Goal: Information Seeking & Learning: Learn about a topic

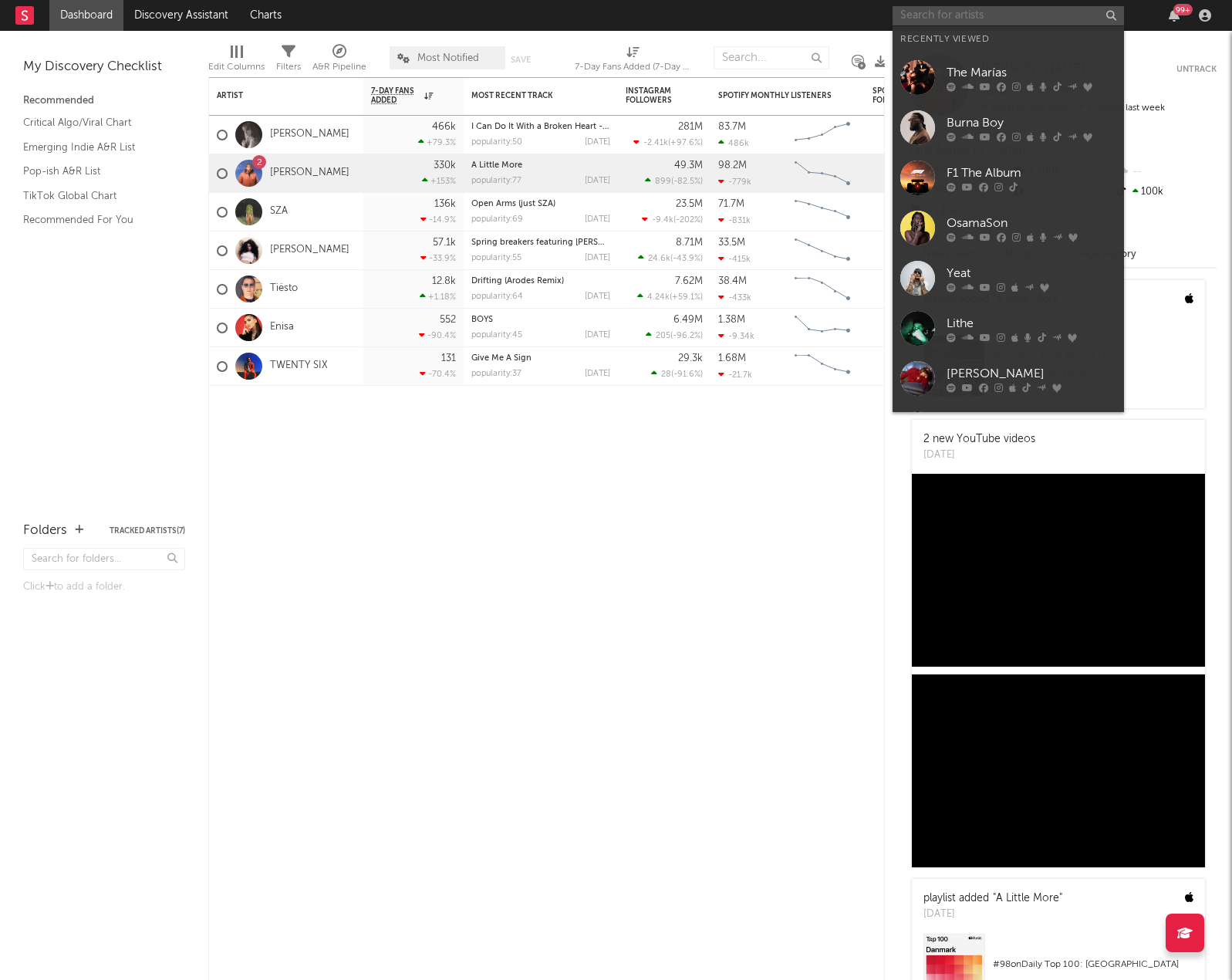
click at [960, 6] on input "text" at bounding box center [1007, 16] width 231 height 20
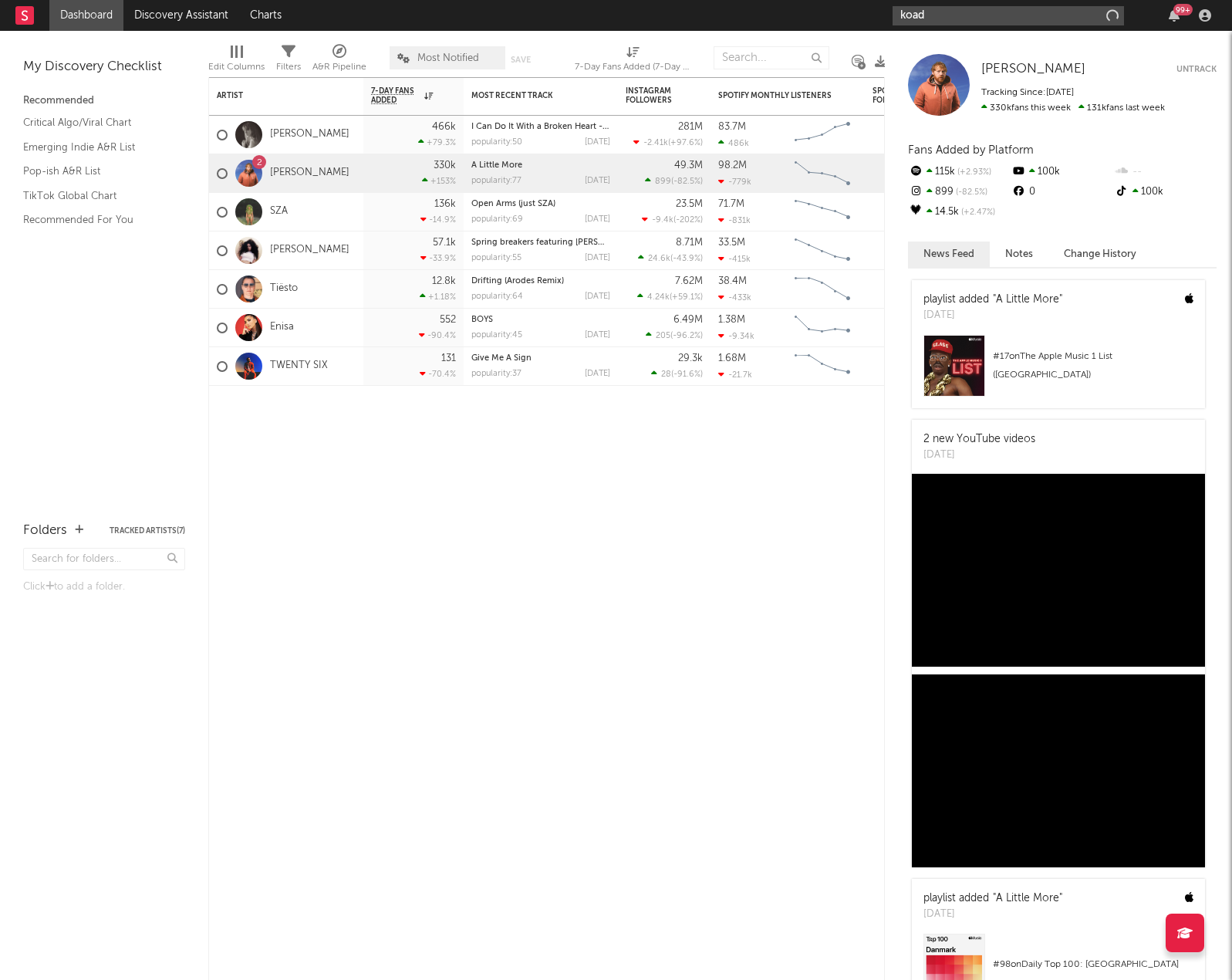
click at [972, 20] on input "koad" at bounding box center [1007, 16] width 231 height 20
click at [926, 10] on input "koad" at bounding box center [1007, 16] width 231 height 20
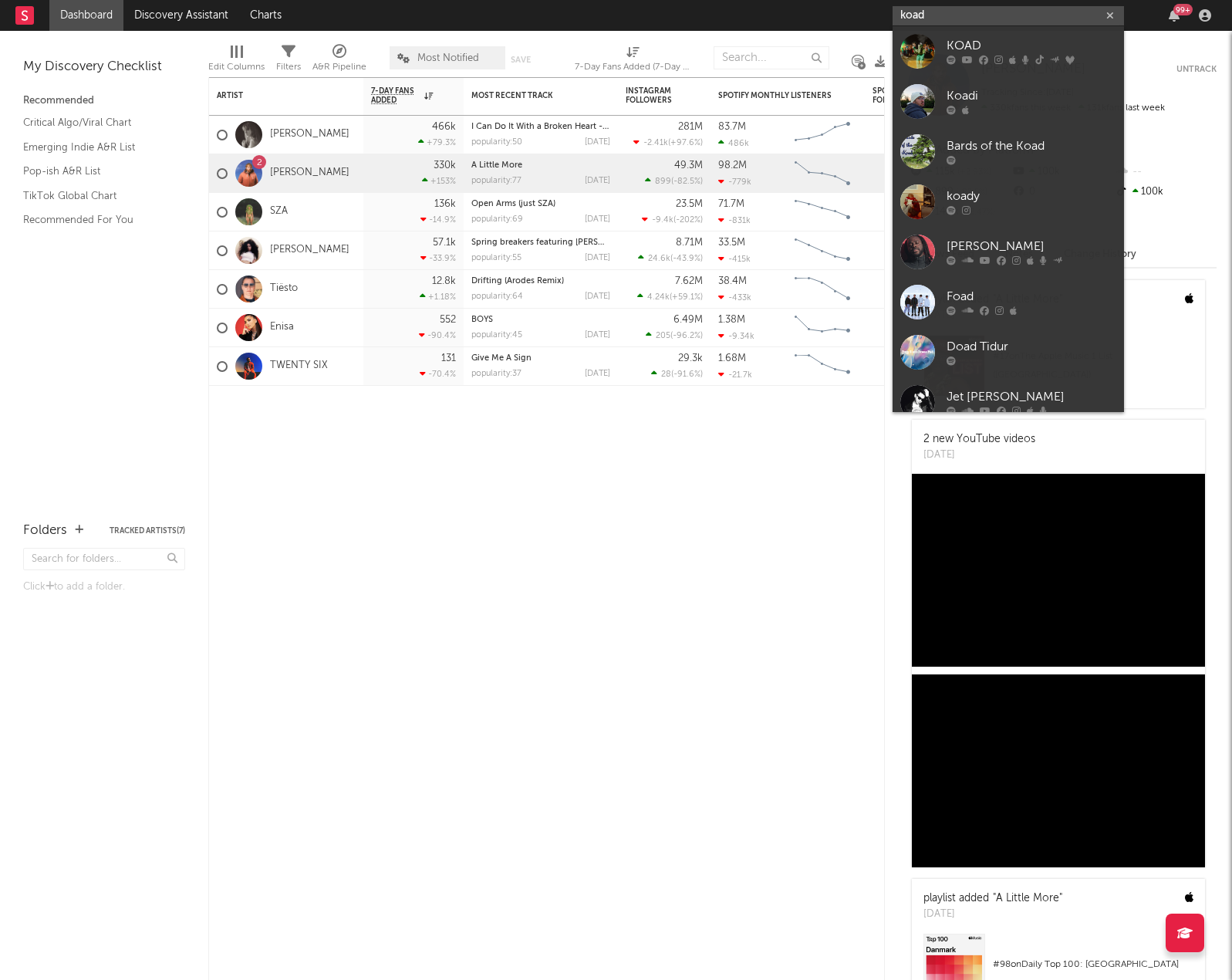
click at [910, 6] on input "koad" at bounding box center [1007, 16] width 231 height 20
type input "koad"
click at [954, 59] on icon at bounding box center [951, 60] width 9 height 9
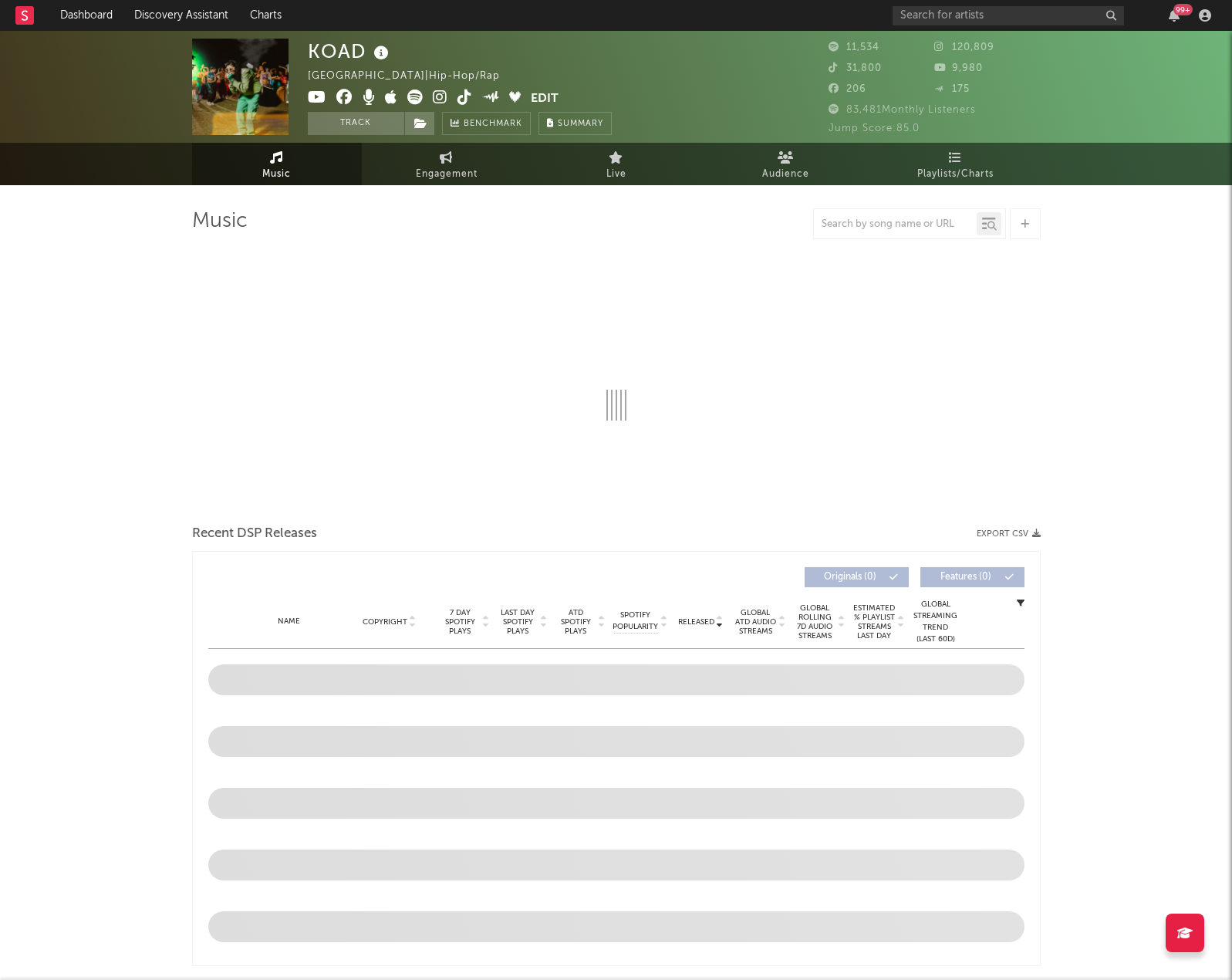
select select "6m"
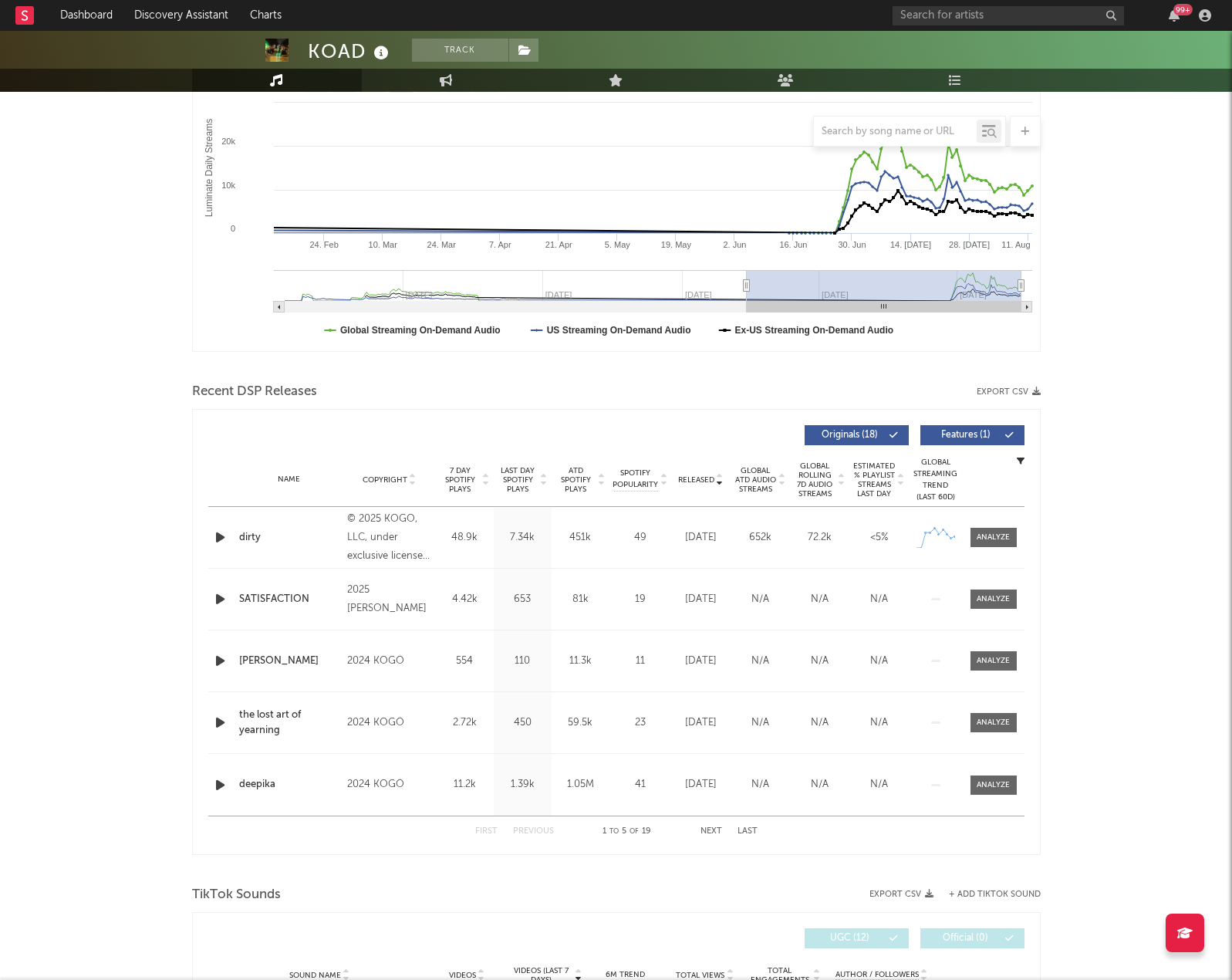
scroll to position [266, 0]
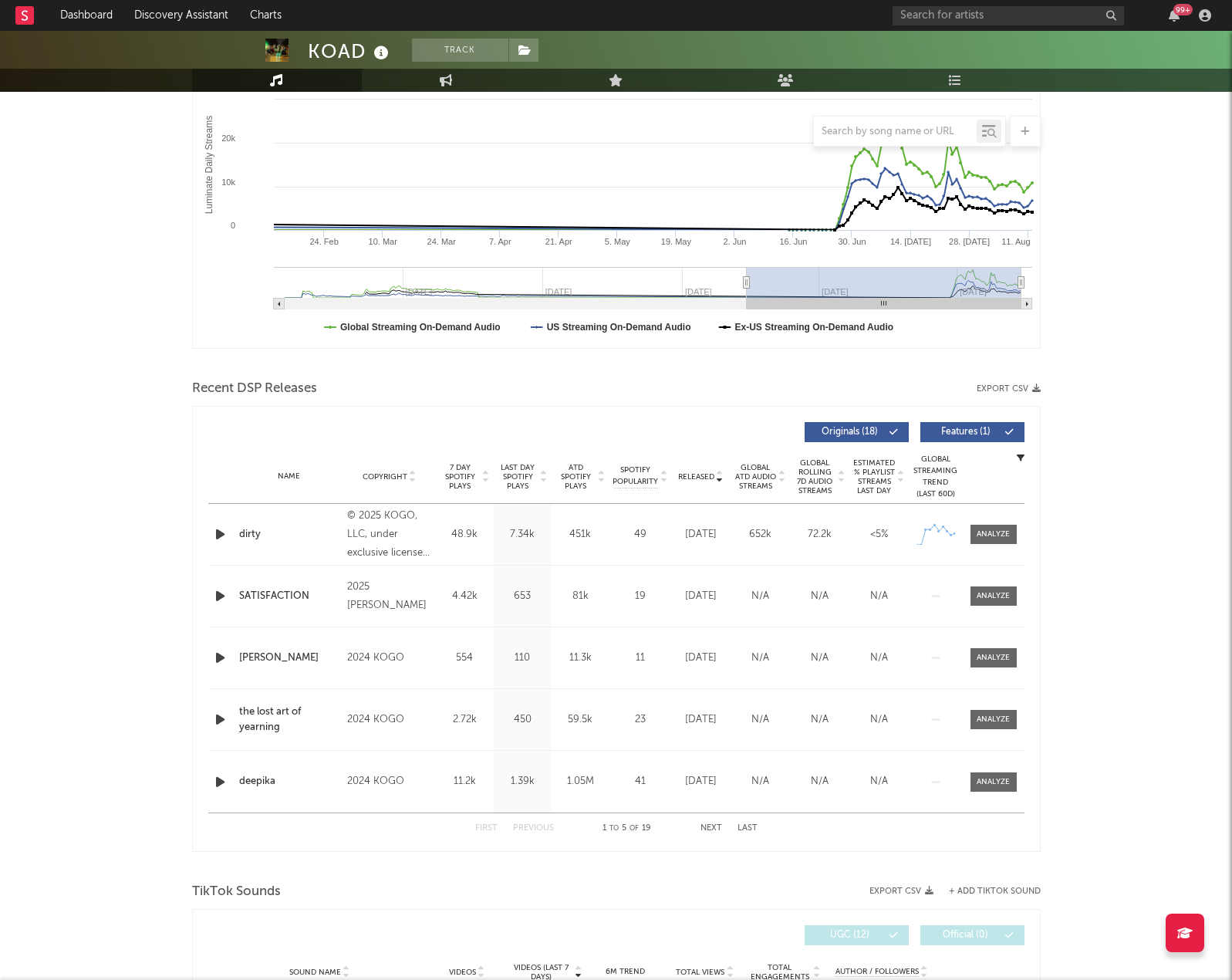
click at [1006, 520] on div "Name dirty Copyright © 2025 KOGO, LLC, under exclusive license to 10K Projects …" at bounding box center [616, 534] width 816 height 61
click at [998, 535] on div at bounding box center [993, 534] width 33 height 12
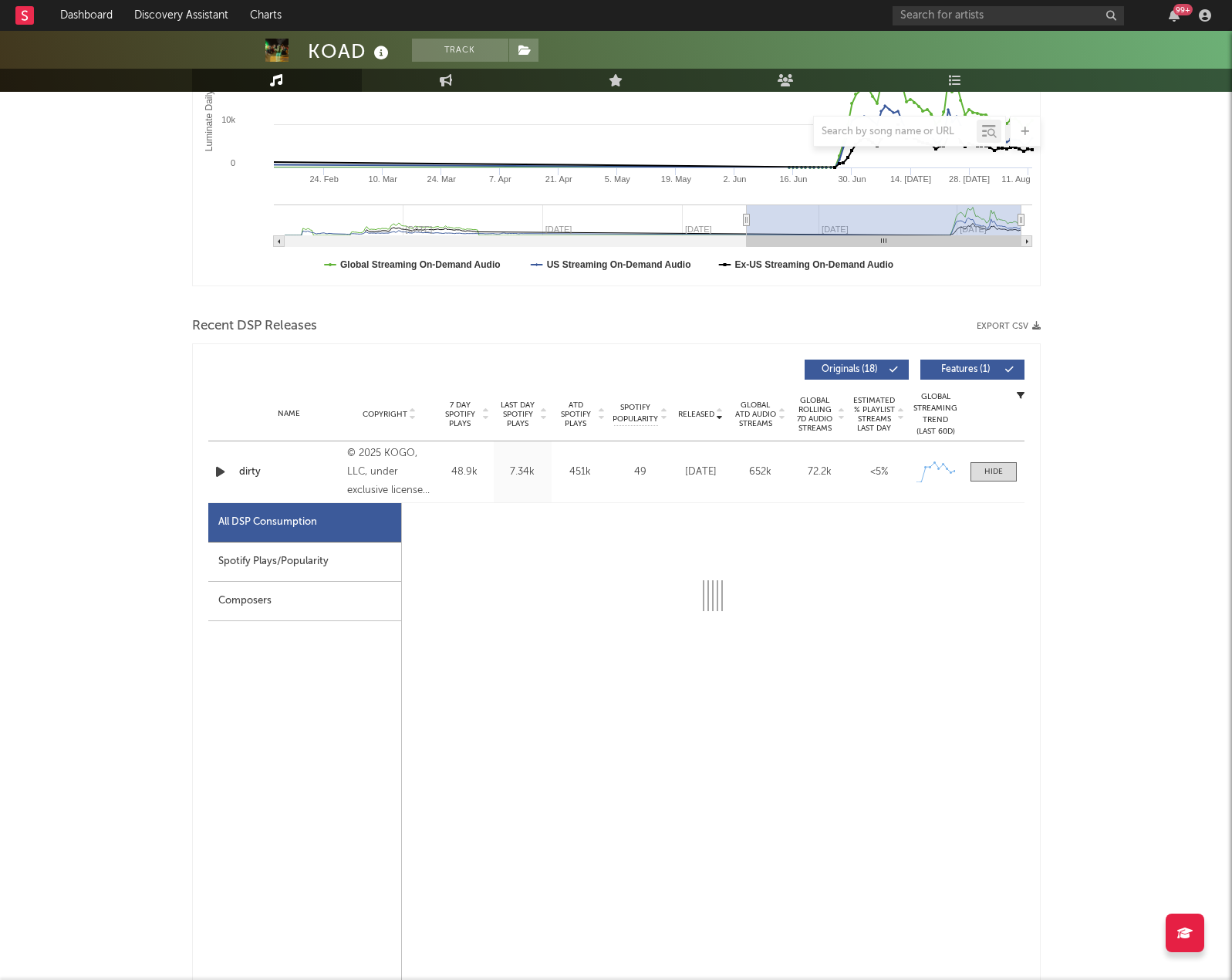
select select "1w"
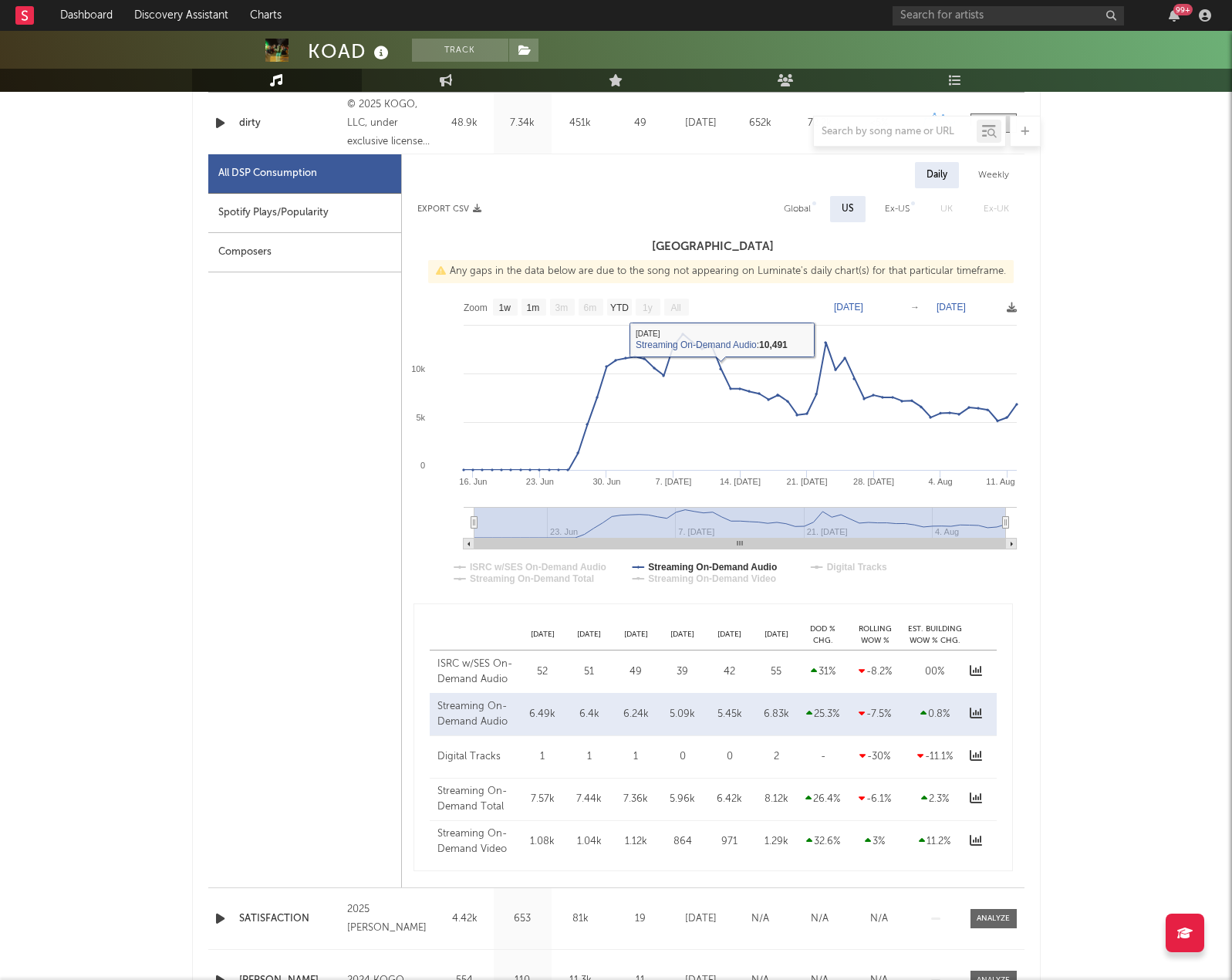
scroll to position [262, 0]
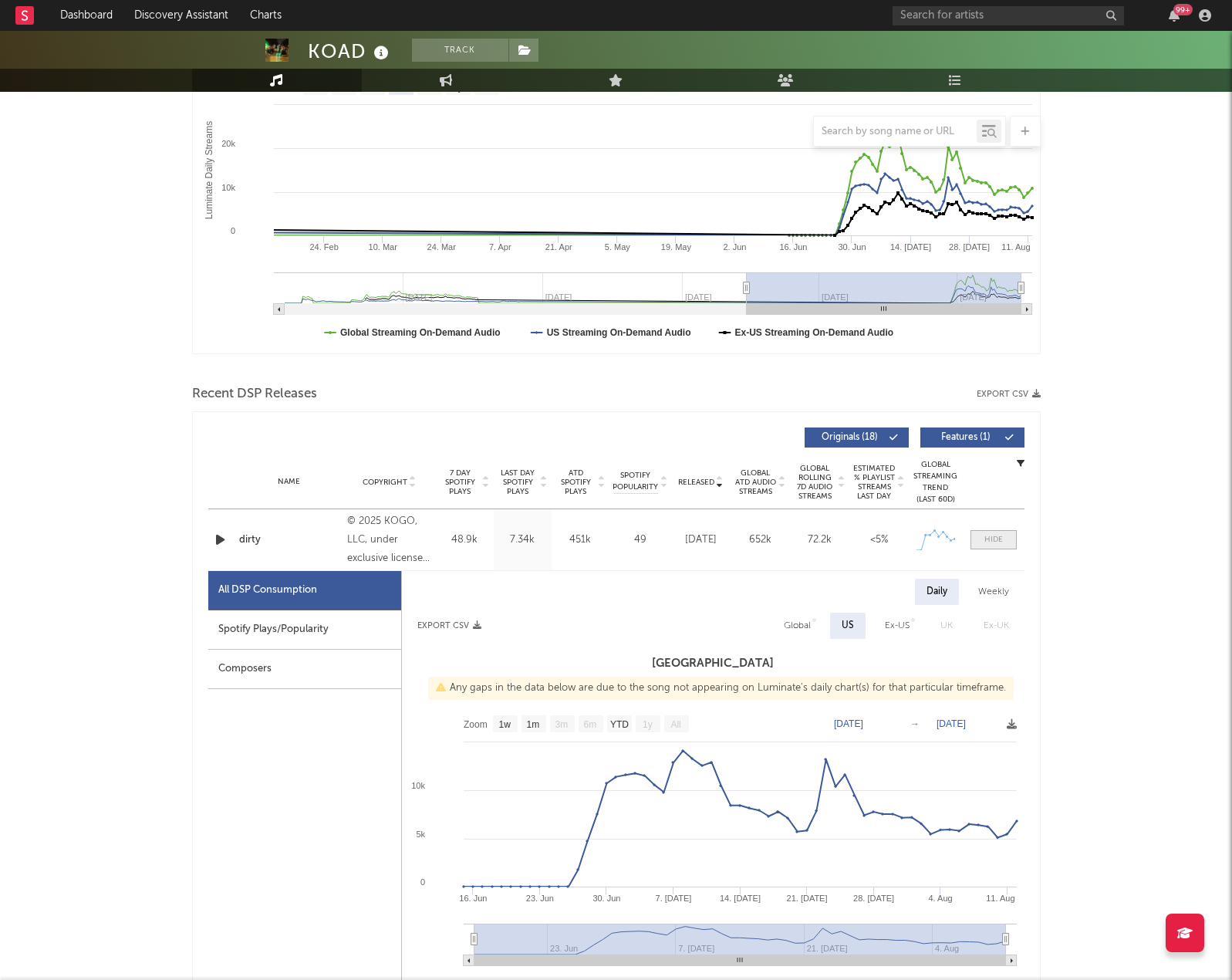
click at [996, 546] on span at bounding box center [993, 540] width 46 height 20
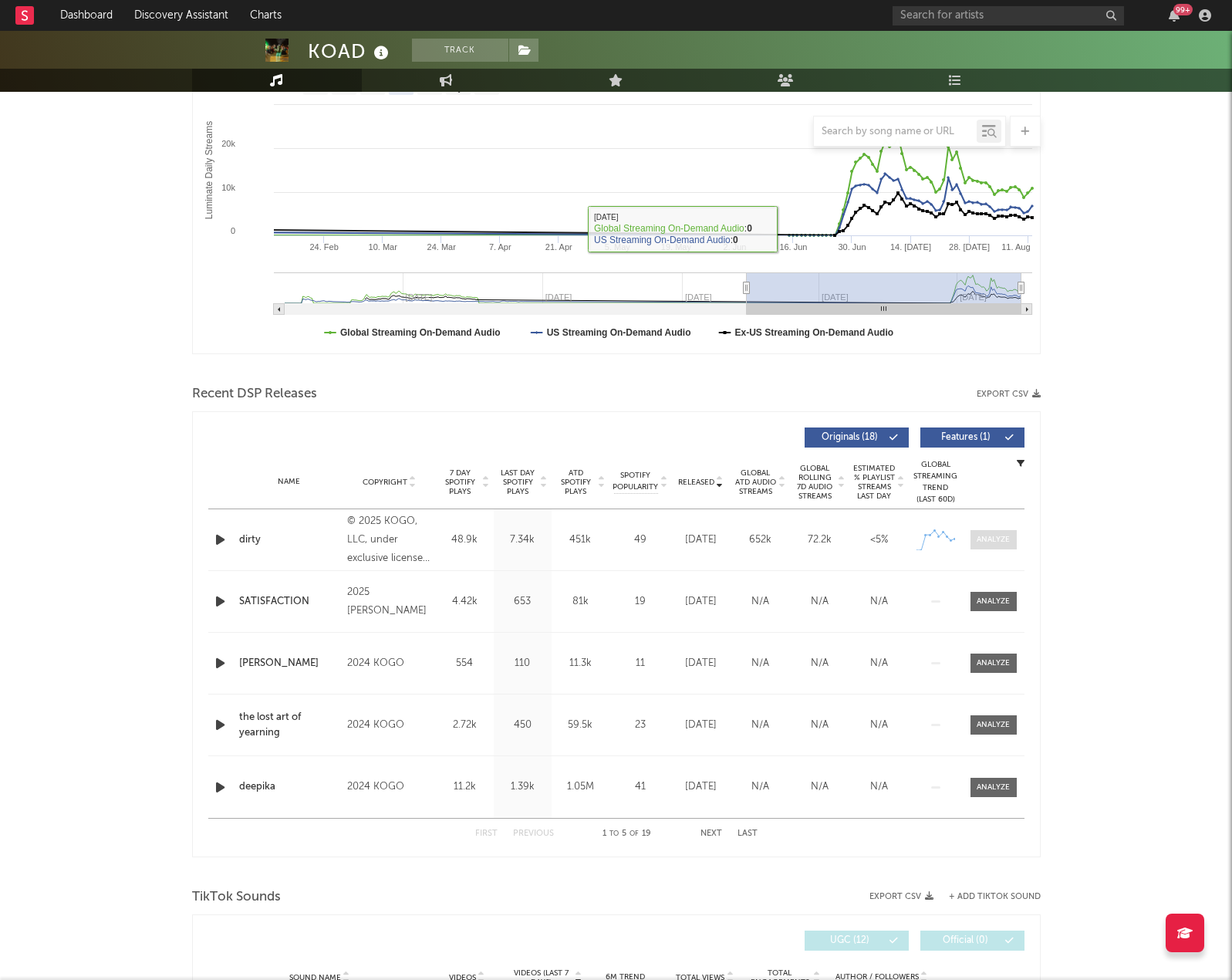
click at [972, 540] on span at bounding box center [993, 540] width 46 height 20
select select "1w"
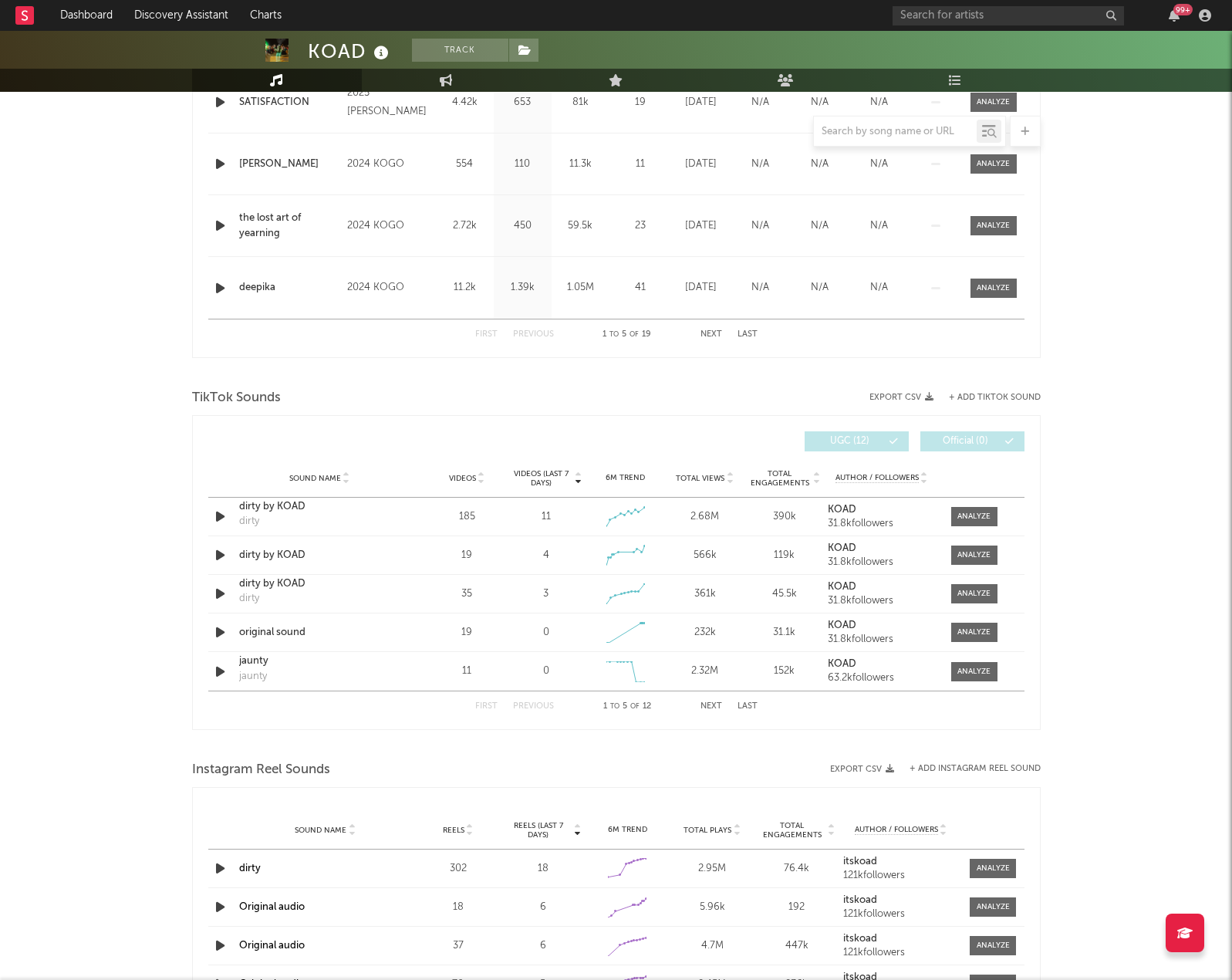
scroll to position [1490, 0]
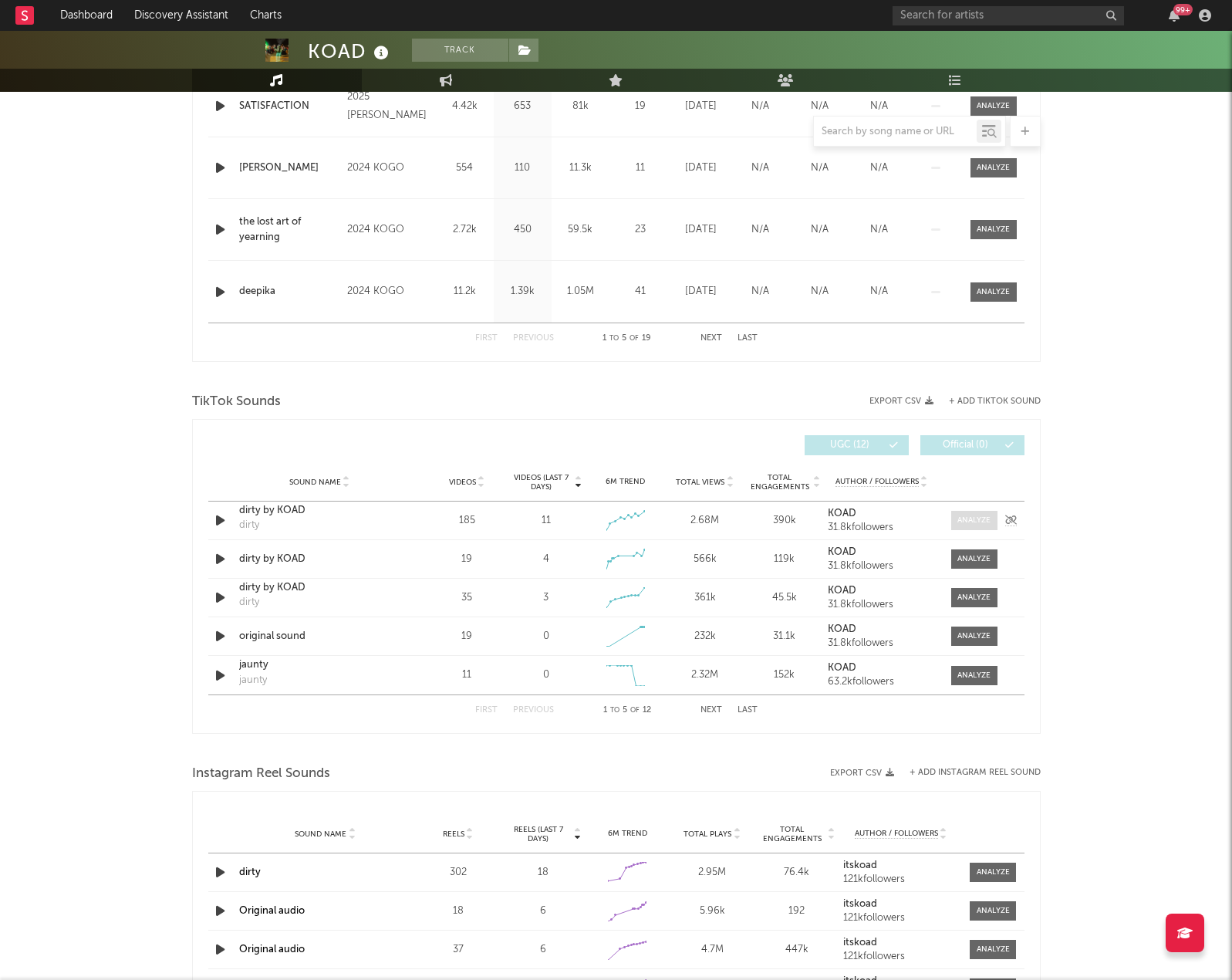
click at [958, 523] on div at bounding box center [974, 520] width 33 height 12
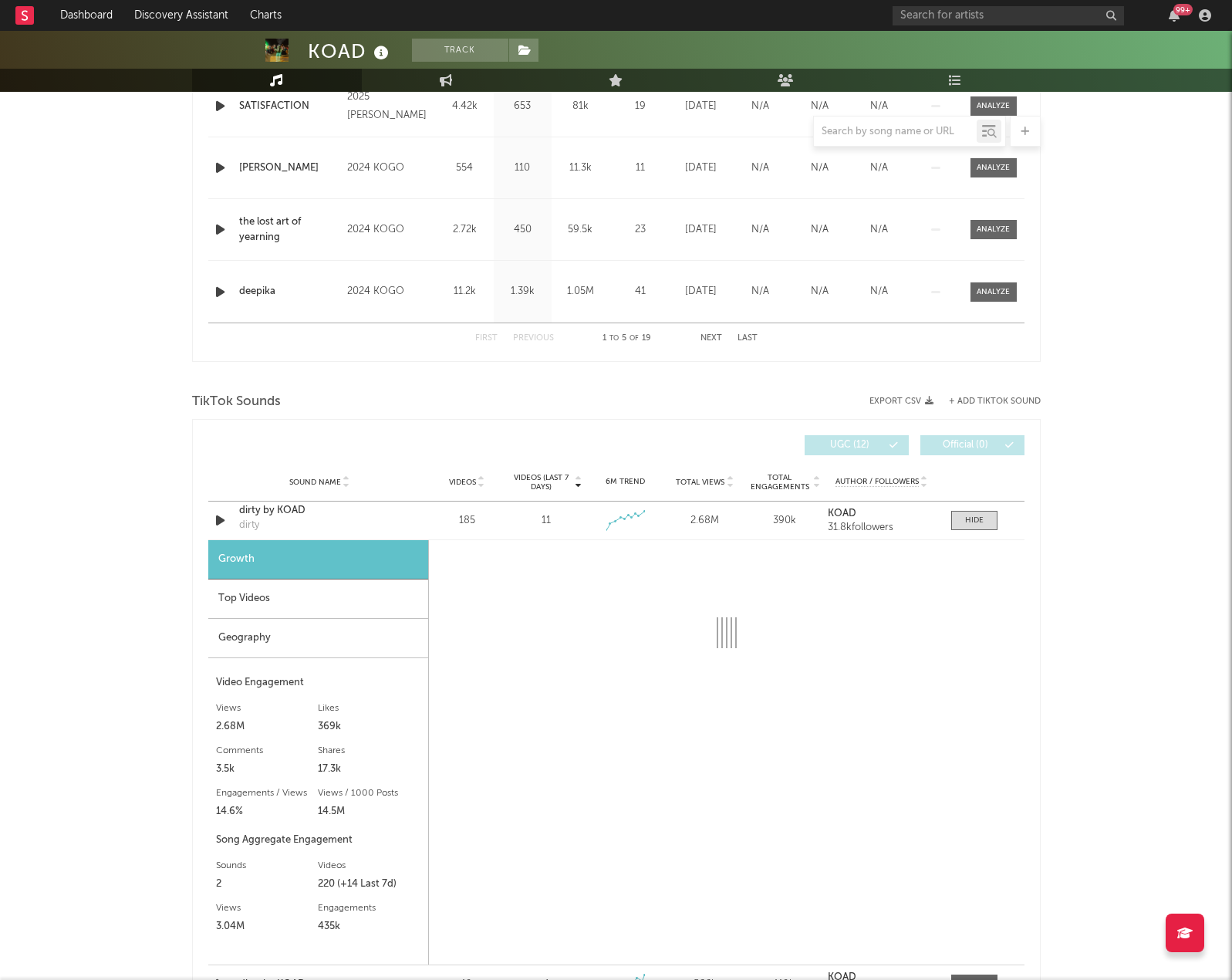
select select "1w"
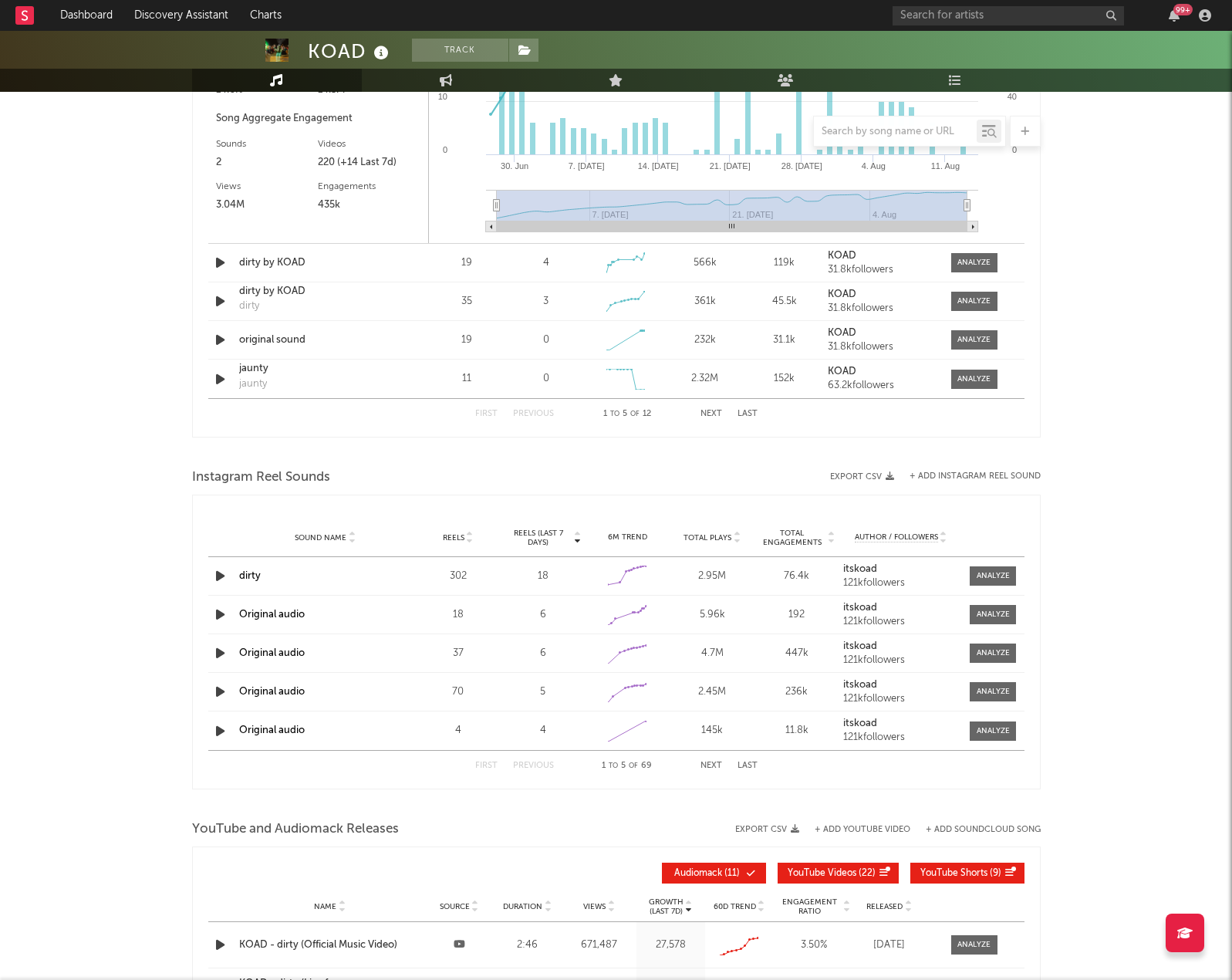
scroll to position [2366, 0]
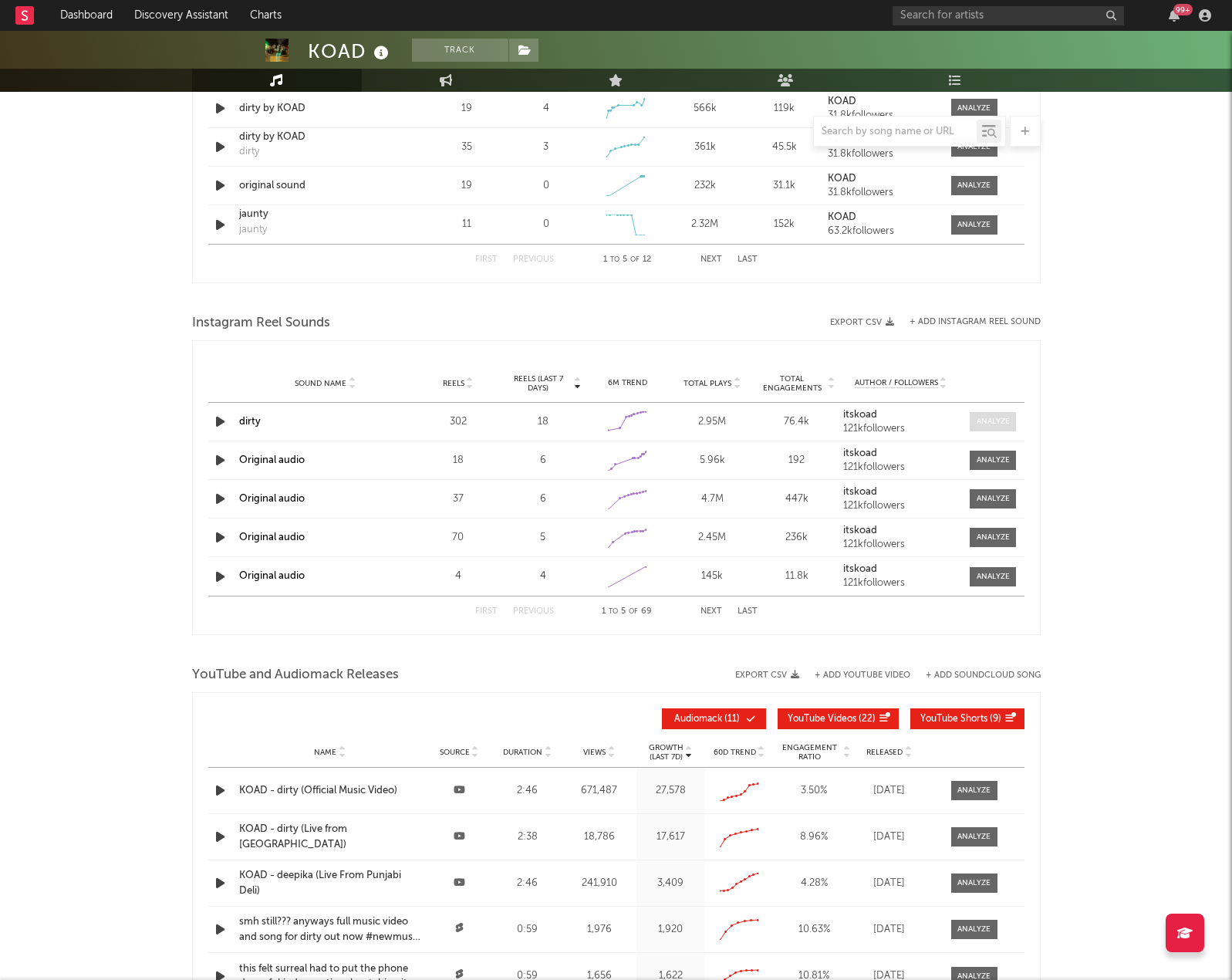
click at [1000, 418] on div at bounding box center [993, 422] width 33 height 12
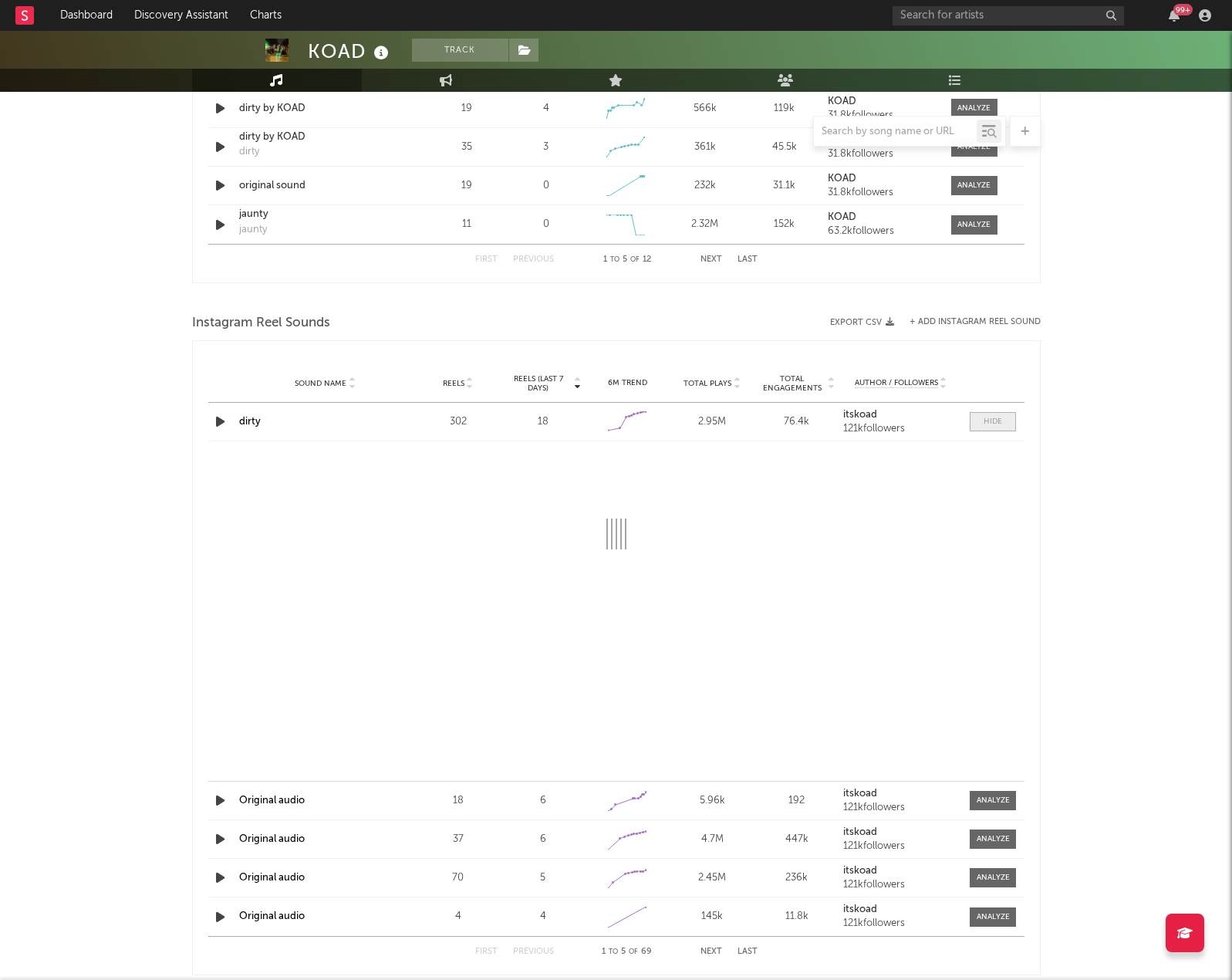
select select "1w"
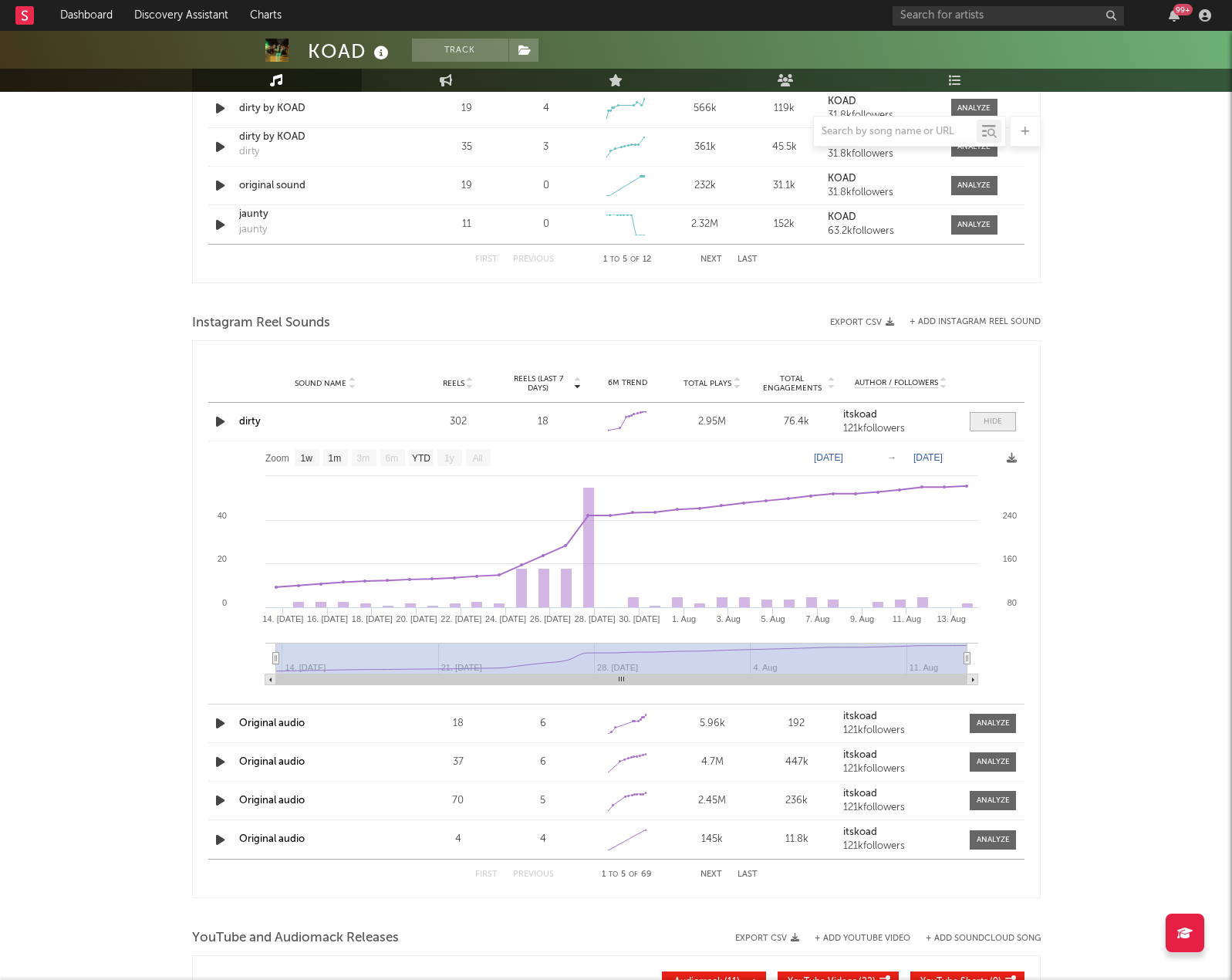
click at [1000, 418] on div at bounding box center [993, 422] width 19 height 12
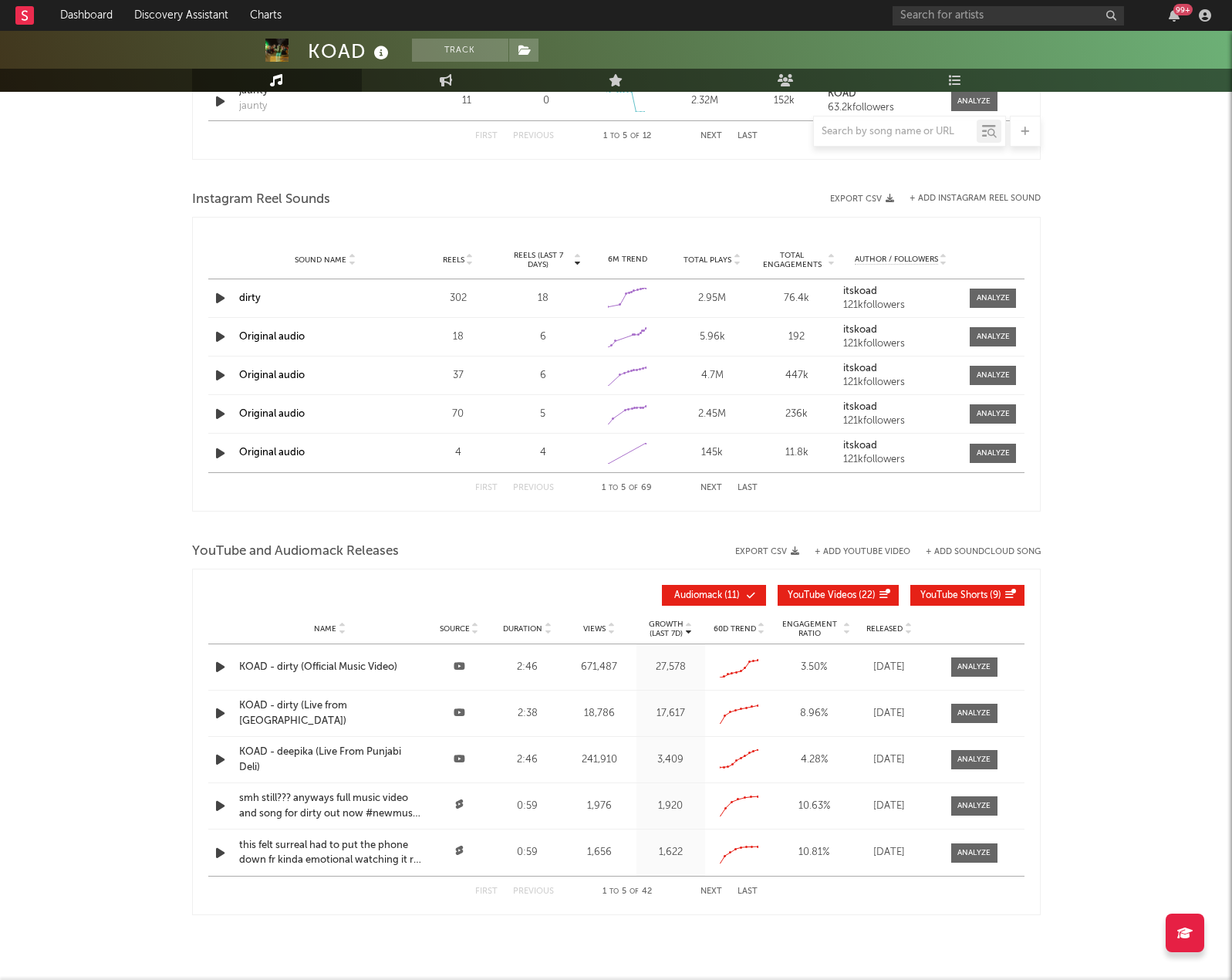
scroll to position [2540, 0]
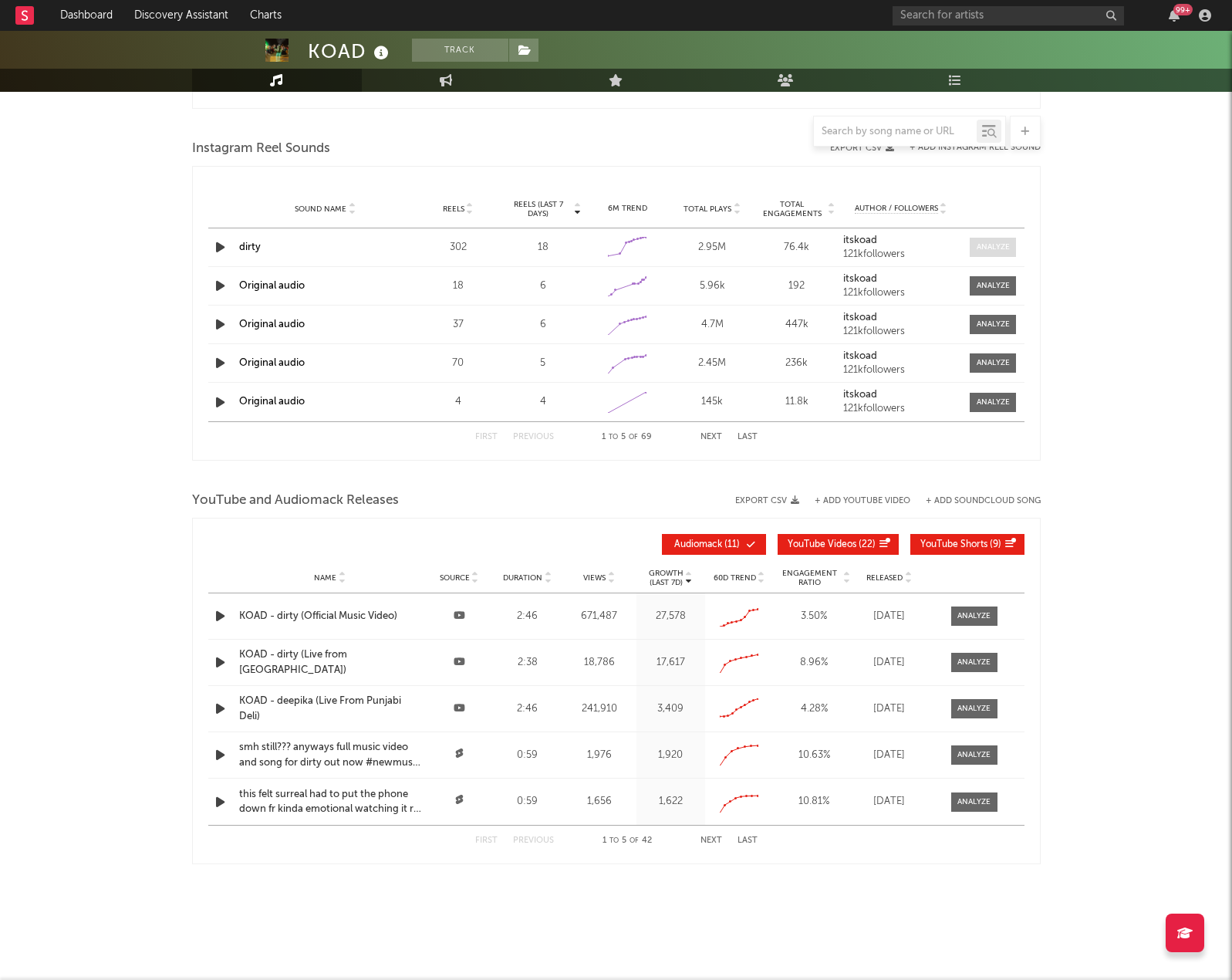
click at [996, 244] on div at bounding box center [993, 247] width 33 height 12
select select "1w"
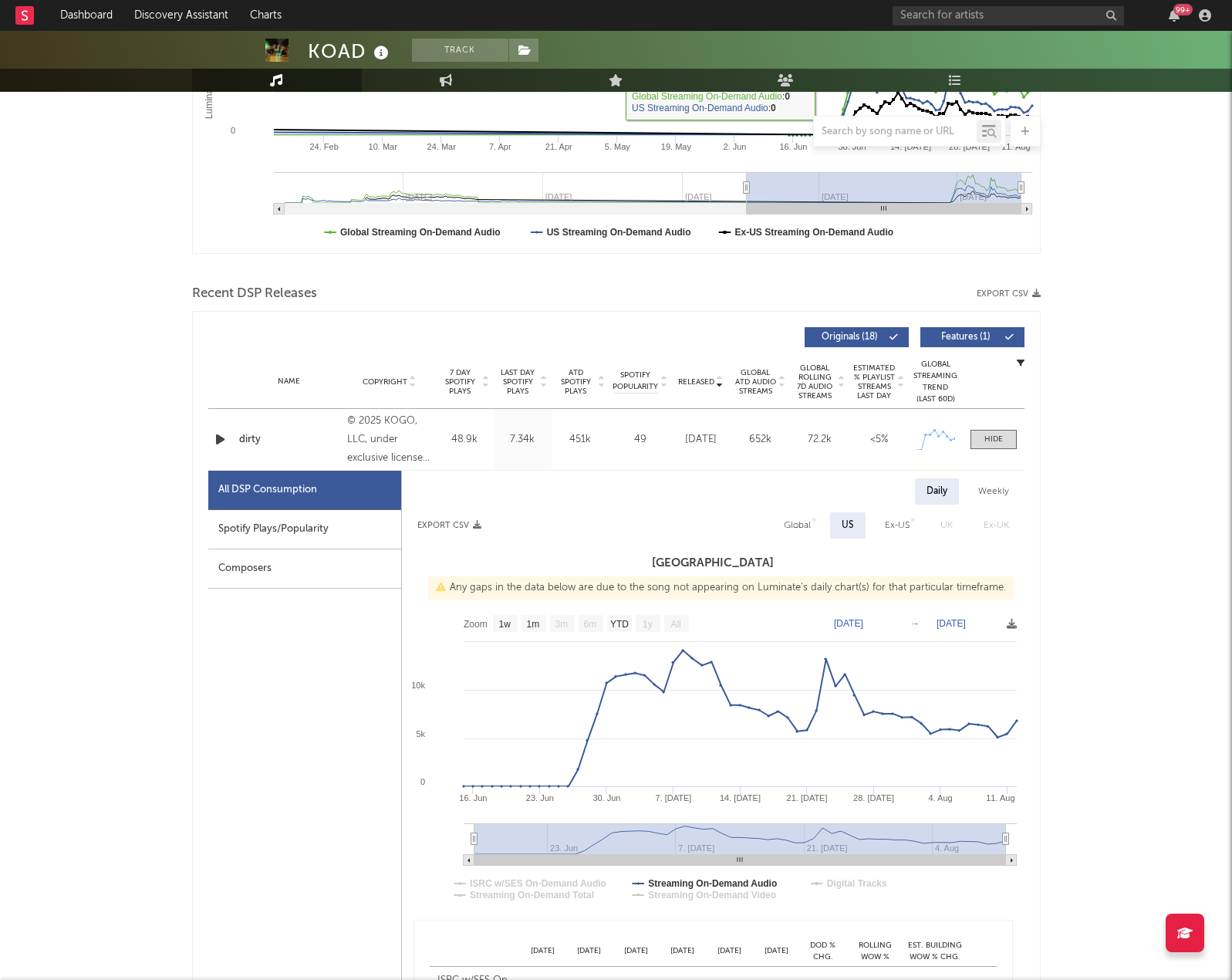
scroll to position [0, 0]
